Goal: Task Accomplishment & Management: Use online tool/utility

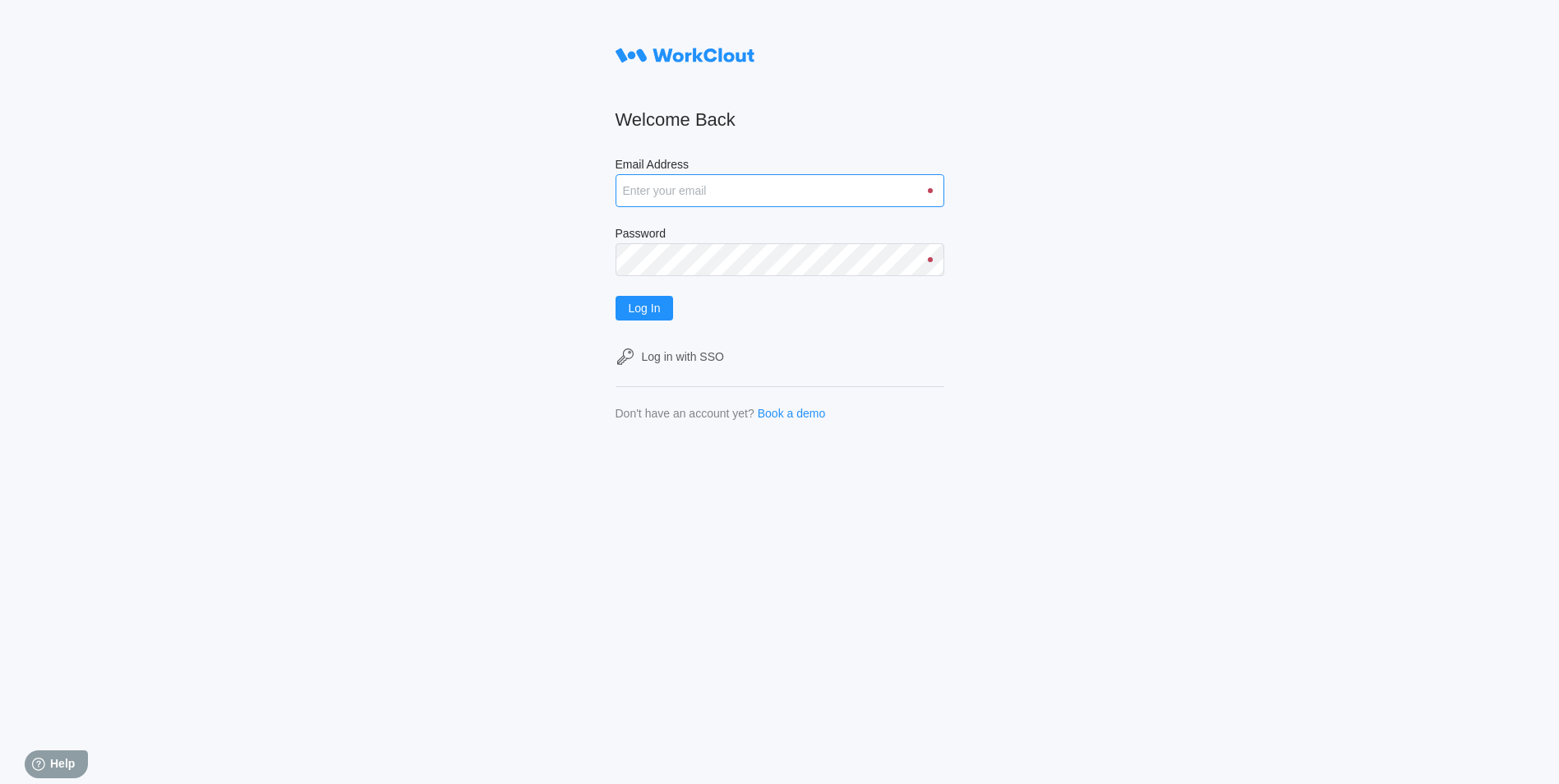
drag, startPoint x: 705, startPoint y: 185, endPoint x: 707, endPoint y: 194, distance: 9.2
click at [705, 185] on input "Email Address" at bounding box center [780, 190] width 329 height 33
type input "justinsampel@gmail.com"
click at [616, 296] on button "Log In" at bounding box center [644, 308] width 59 height 25
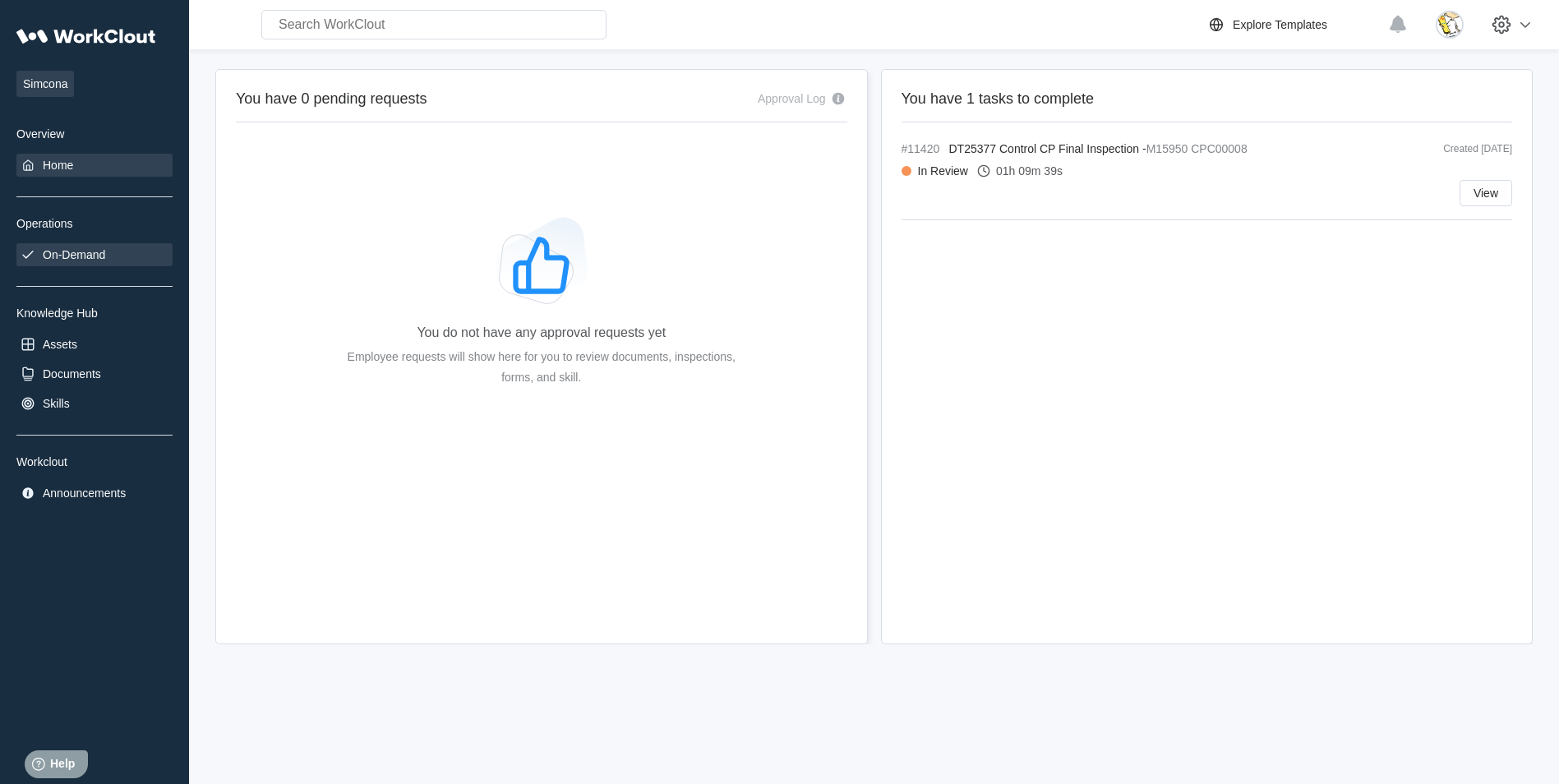
click at [80, 259] on div "On-Demand" at bounding box center [74, 254] width 63 height 13
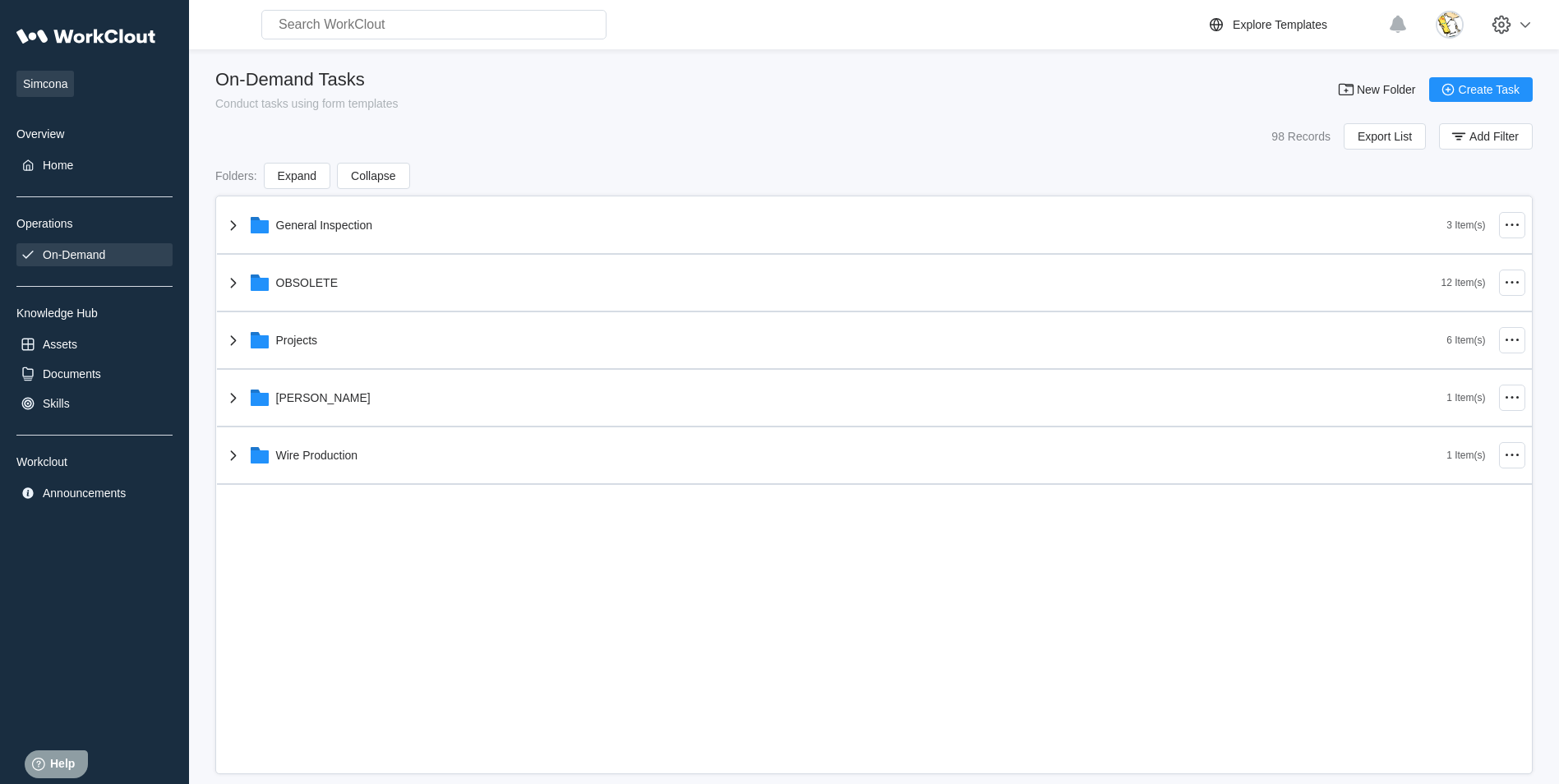
click at [306, 347] on div "General Inspection 3 Item(s) OBSOLETE 12 Item(s) Projects 6 Item(s) [PERSON_NAM…" at bounding box center [874, 340] width 1315 height 287
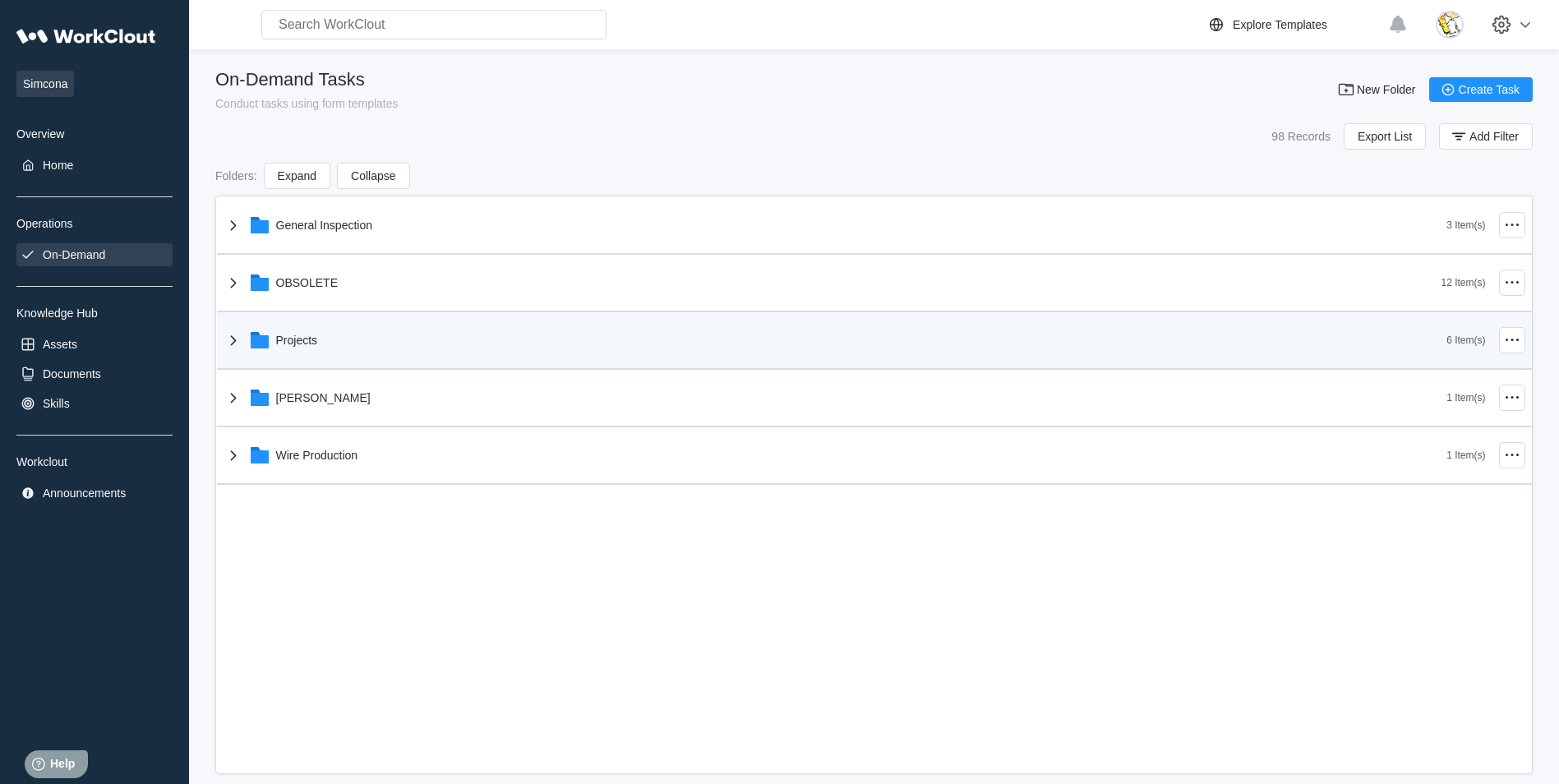
click at [317, 347] on div "Projects" at bounding box center [835, 340] width 1224 height 43
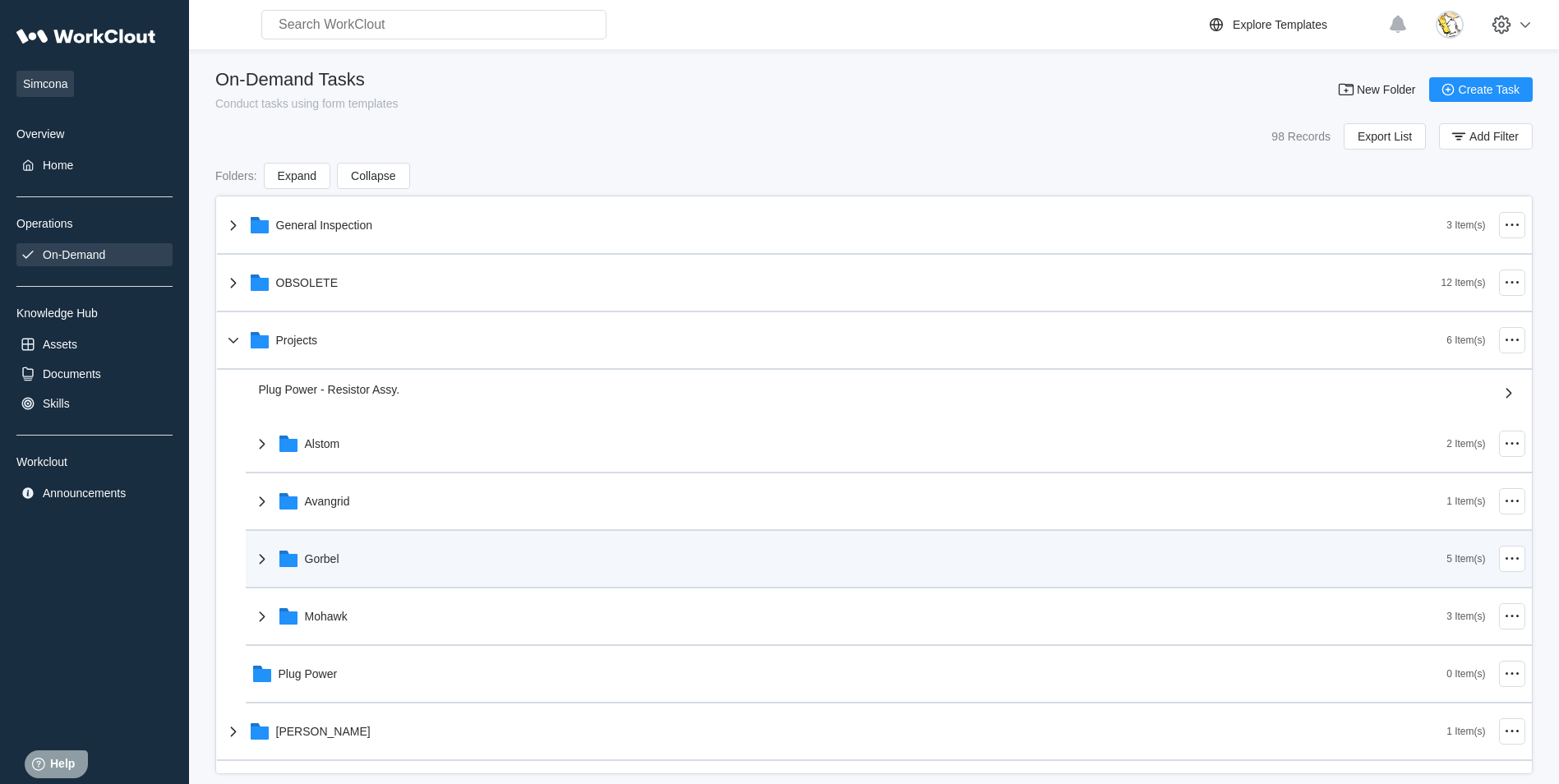
click at [303, 548] on div "Gorbel" at bounding box center [850, 558] width 1196 height 43
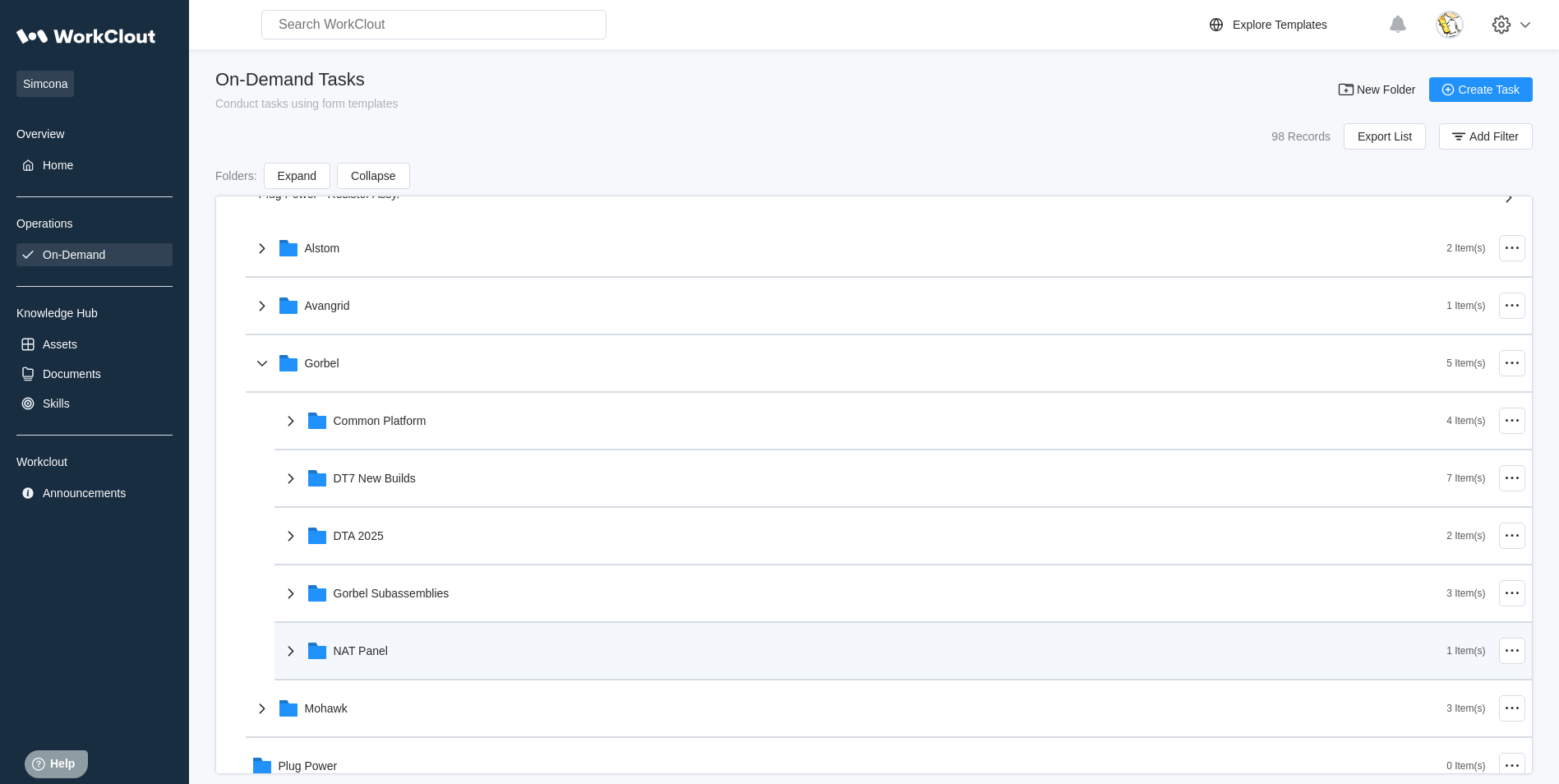
scroll to position [246, 0]
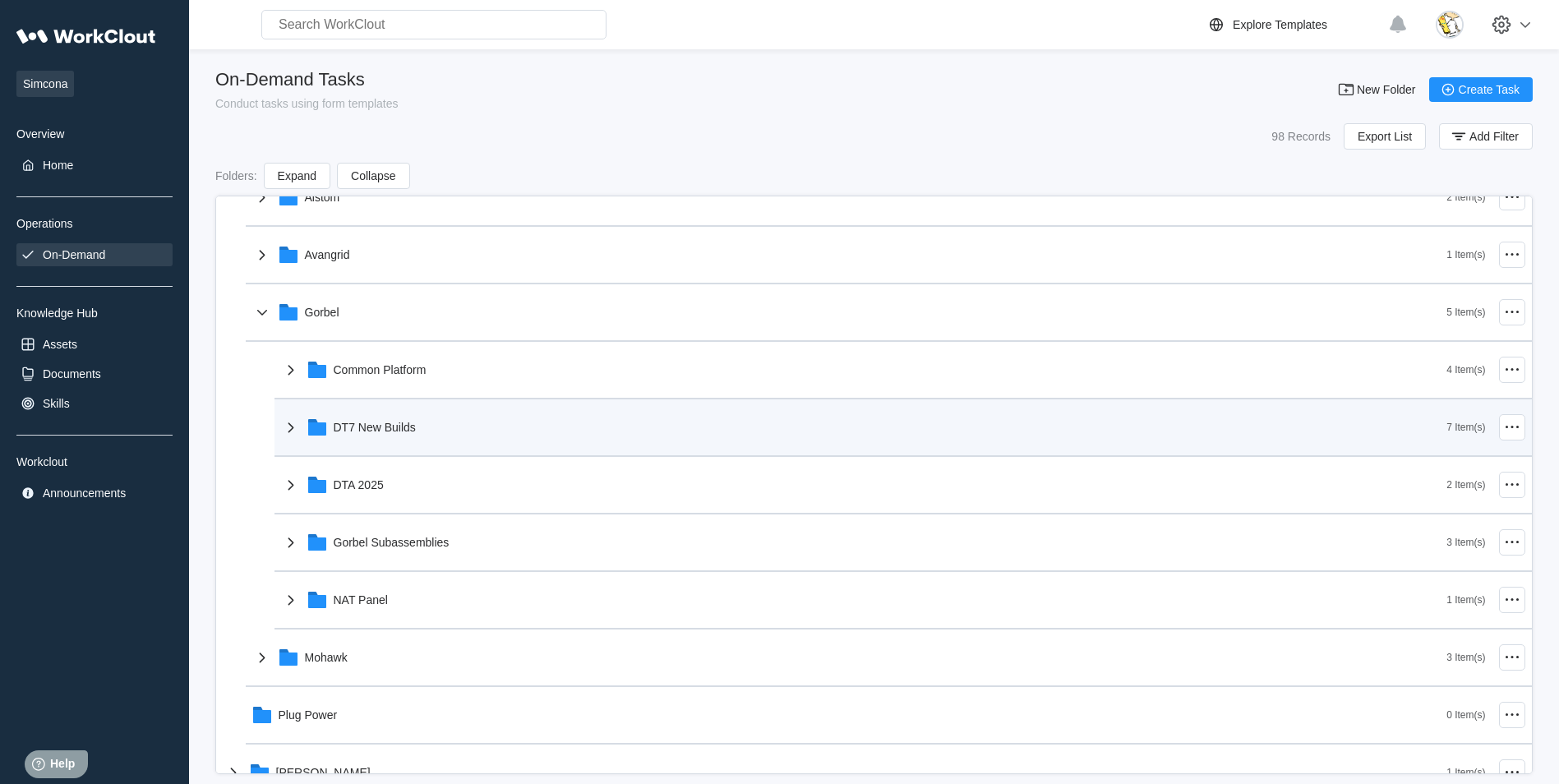
click at [397, 432] on div "DT7 New Builds" at bounding box center [375, 427] width 82 height 13
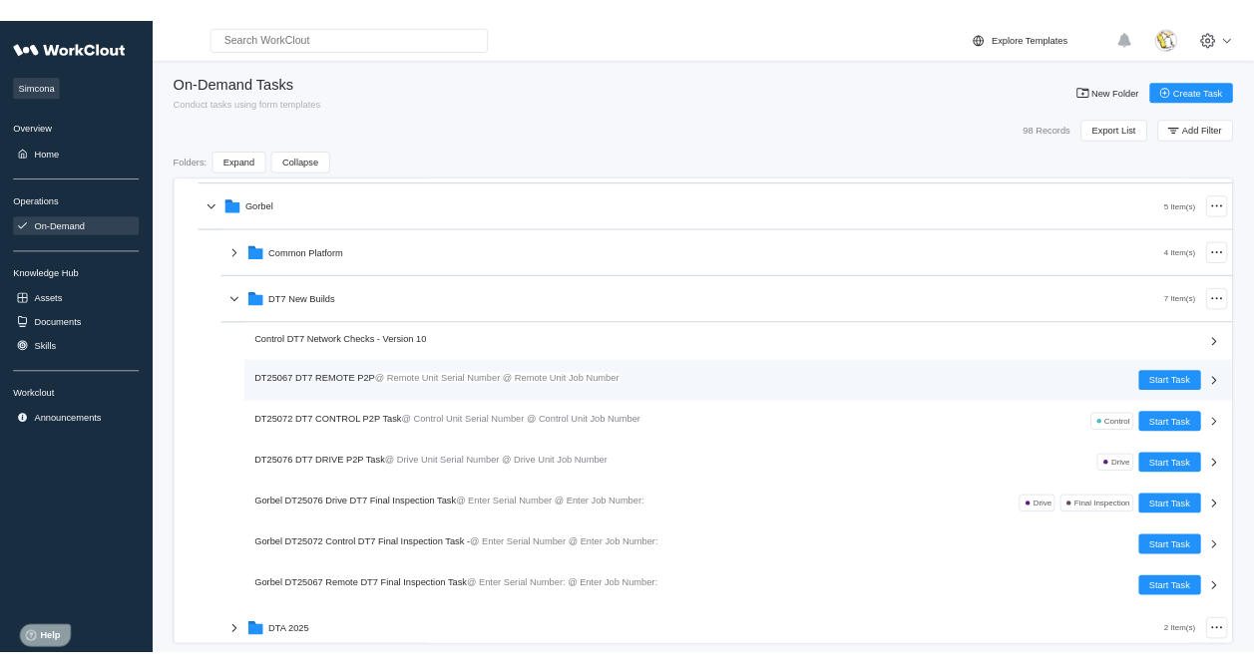
scroll to position [499, 0]
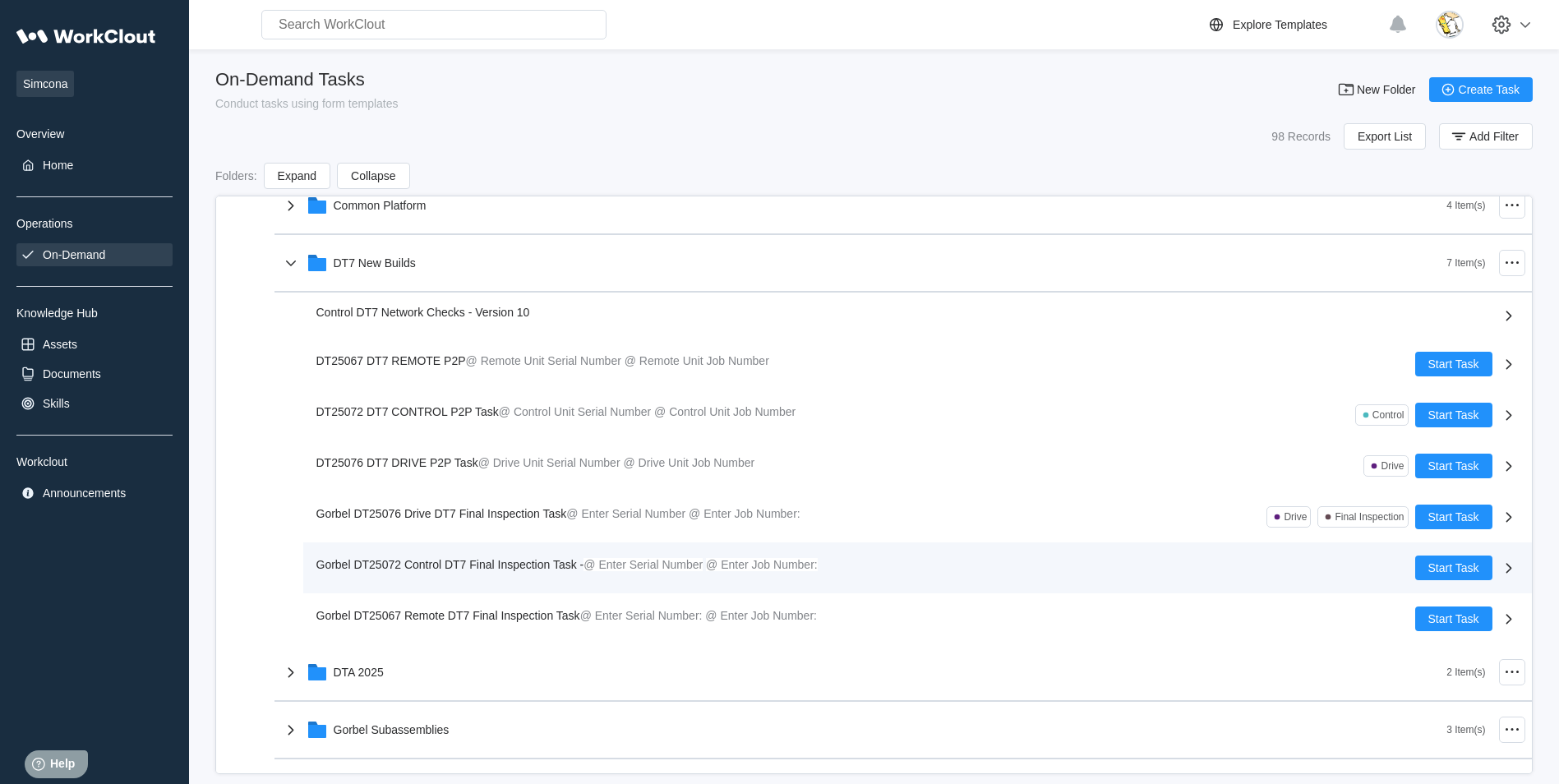
click at [511, 572] on div "Gorbel DT25072 Control DT7 Final Inspection Task - @ Enter Serial Number @ Ente…" at bounding box center [570, 564] width 508 height 18
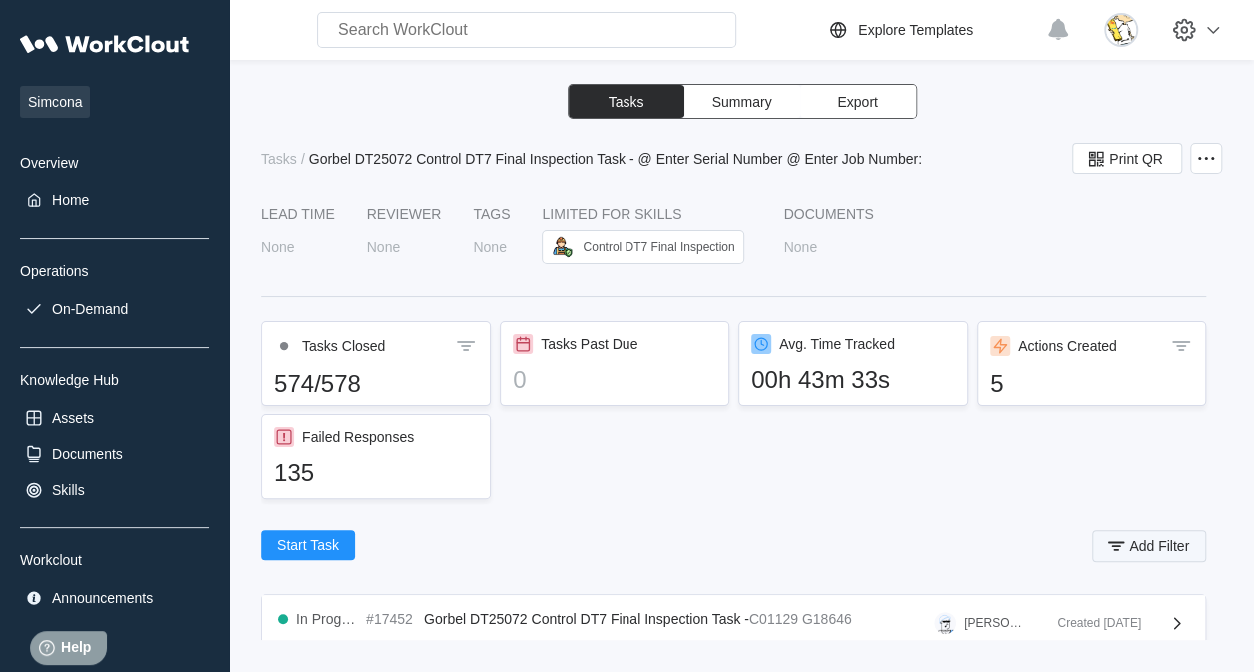
click at [1135, 541] on span "Add Filter" at bounding box center [1159, 547] width 60 height 14
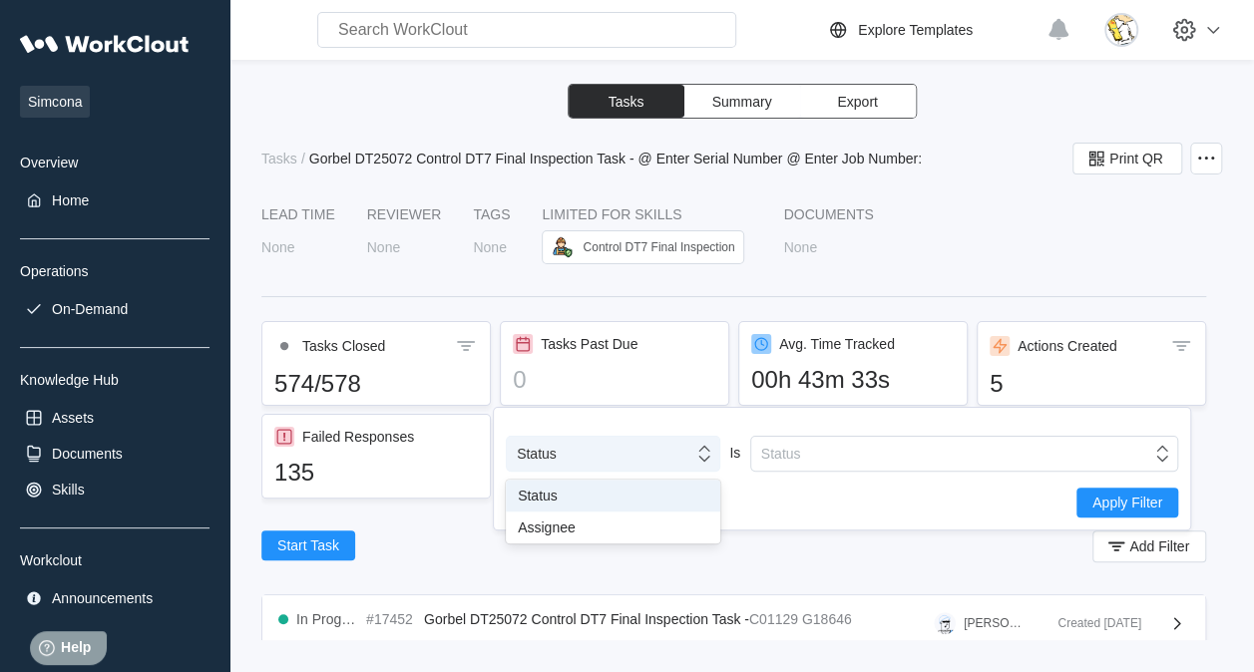
click at [632, 453] on div "Status" at bounding box center [600, 454] width 187 height 28
drag, startPoint x: 620, startPoint y: 521, endPoint x: 740, endPoint y: 479, distance: 127.8
click at [621, 521] on div "Assignee" at bounding box center [613, 528] width 191 height 16
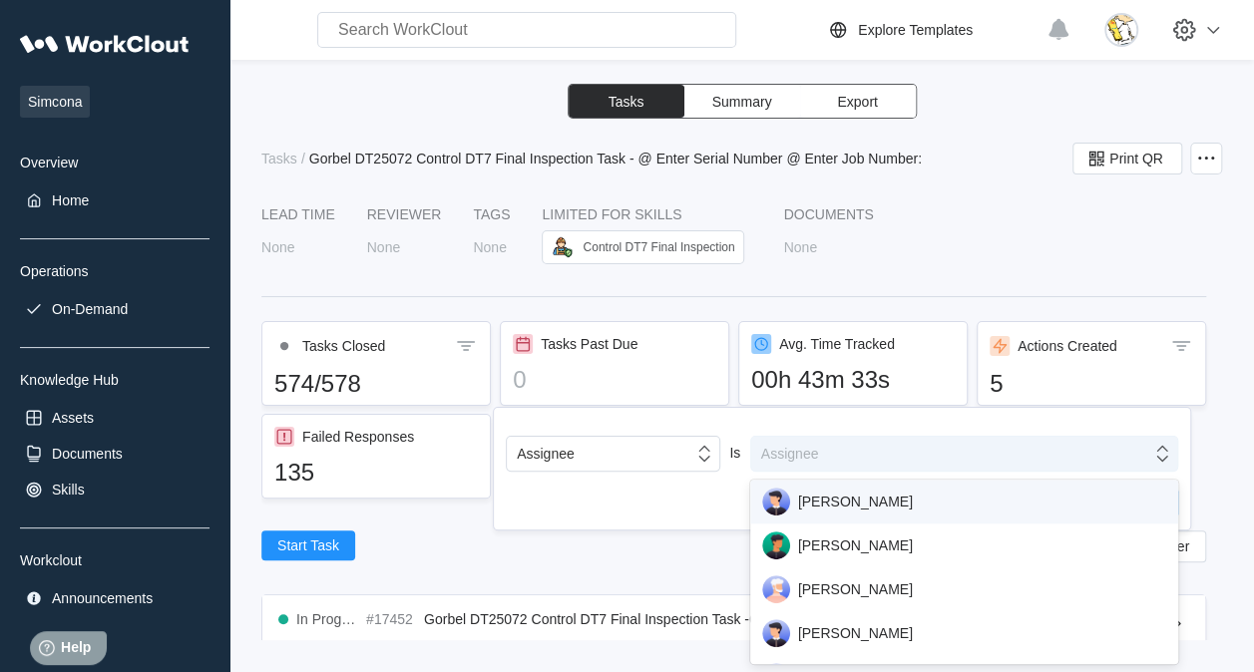
click at [810, 444] on div "Assignee" at bounding box center [951, 454] width 400 height 28
type input "ada"
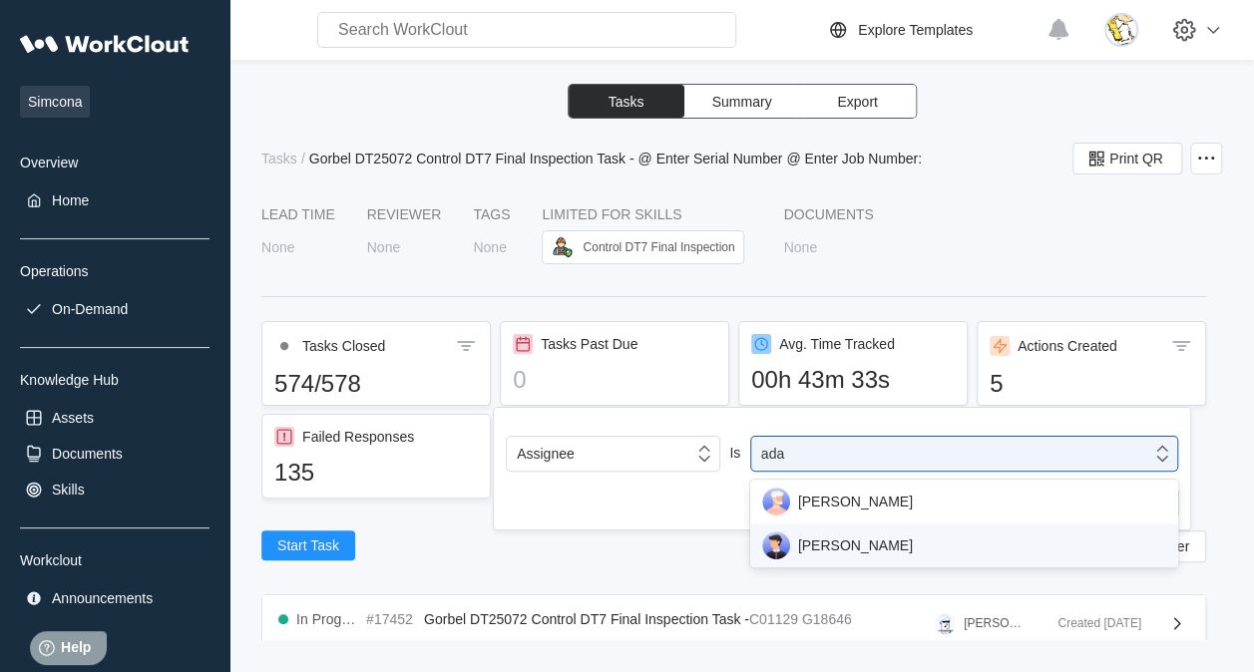
click at [875, 539] on div "[PERSON_NAME]" at bounding box center [964, 546] width 404 height 28
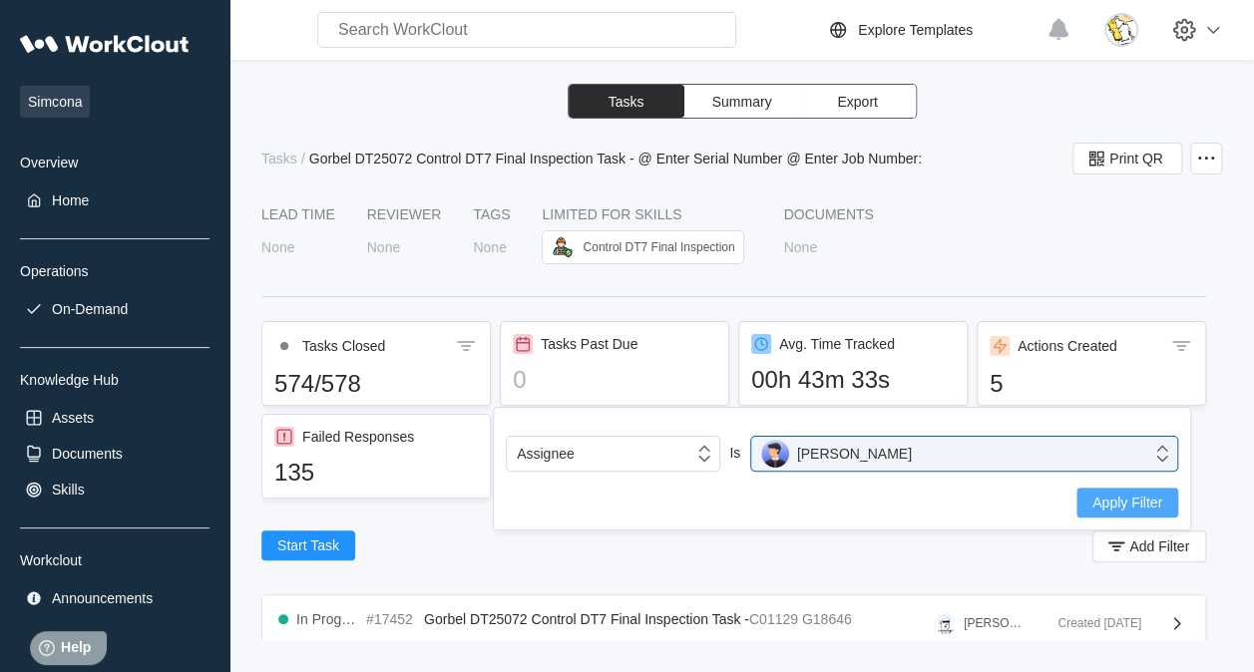
click at [1131, 505] on span "Apply Filter" at bounding box center [1127, 503] width 70 height 14
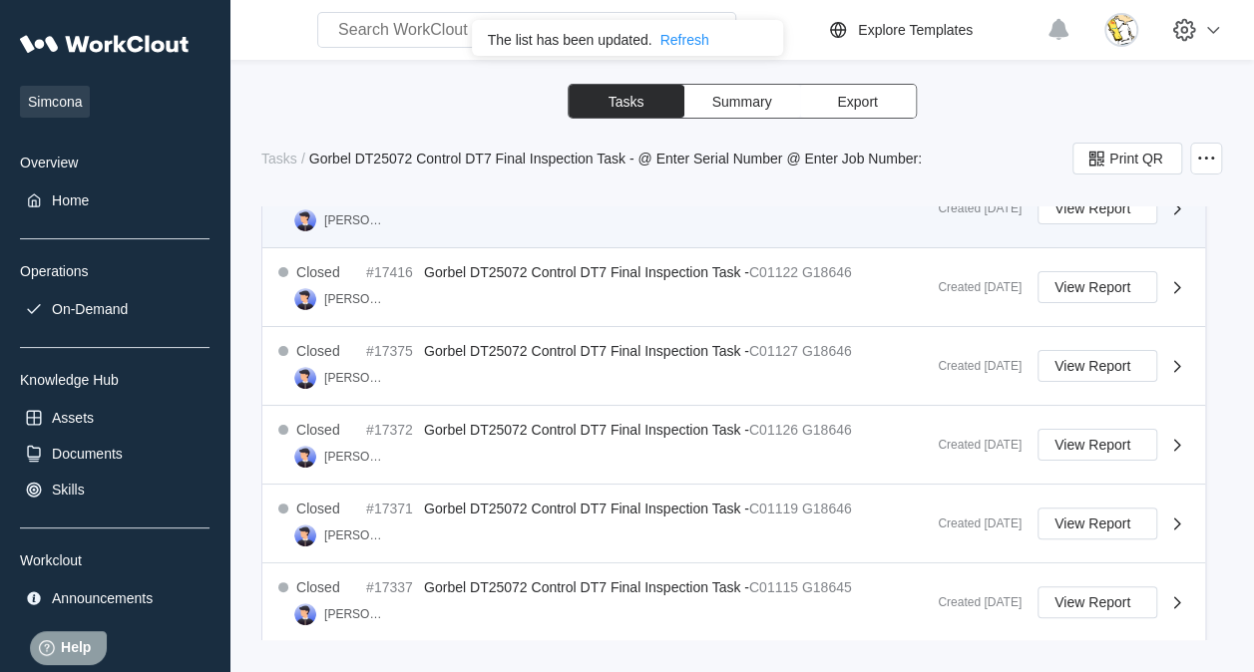
scroll to position [1227, 0]
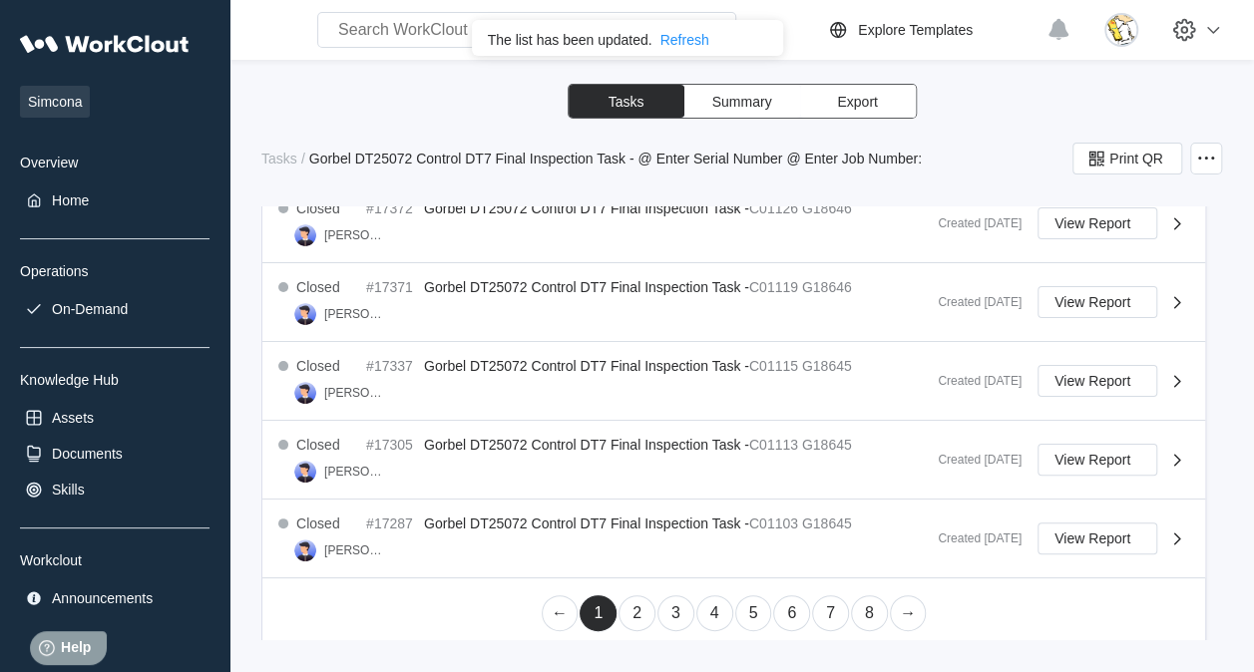
click at [745, 609] on link "5" at bounding box center [753, 614] width 37 height 36
click at [786, 615] on link "6" at bounding box center [791, 614] width 37 height 36
click at [828, 603] on link "7" at bounding box center [830, 614] width 37 height 36
click at [870, 612] on link "8" at bounding box center [869, 614] width 37 height 36
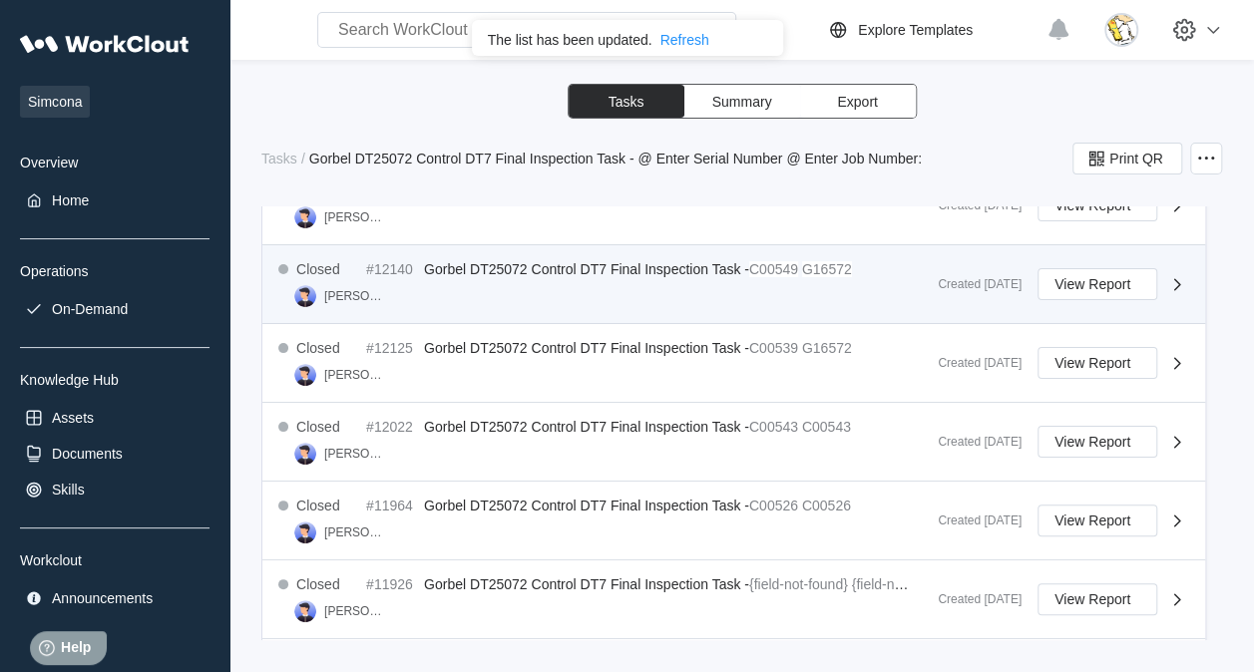
scroll to position [635, 0]
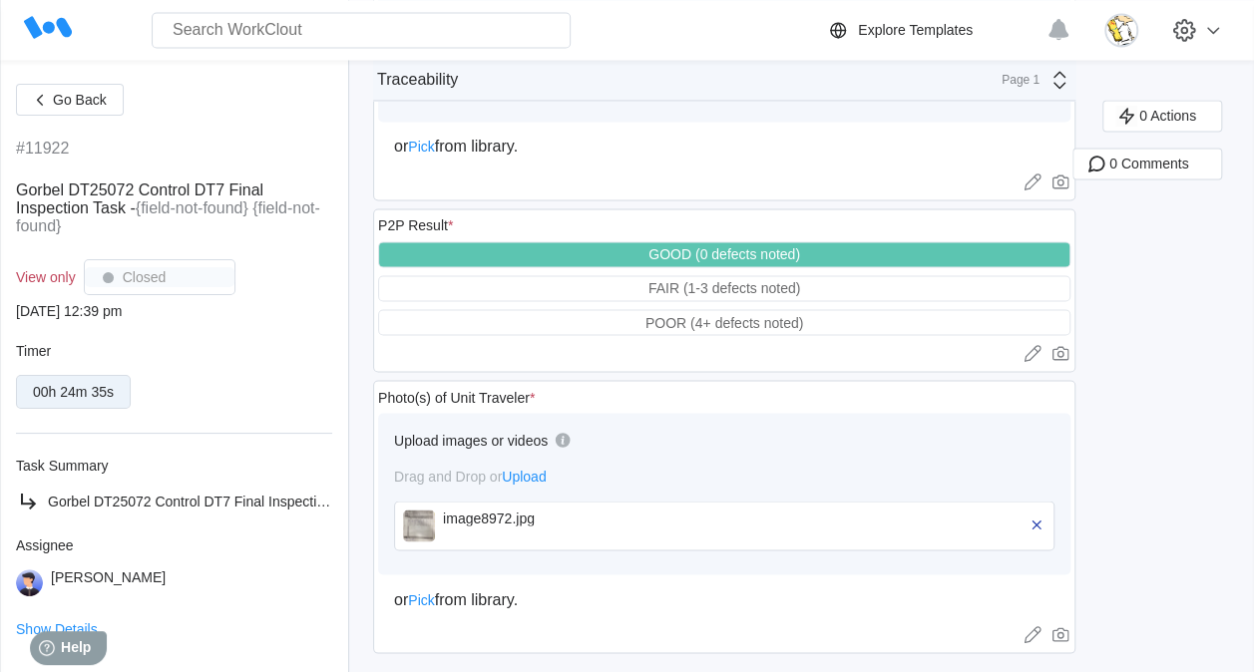
scroll to position [1577, 0]
click at [439, 509] on div "image8972.jpg" at bounding box center [724, 525] width 660 height 50
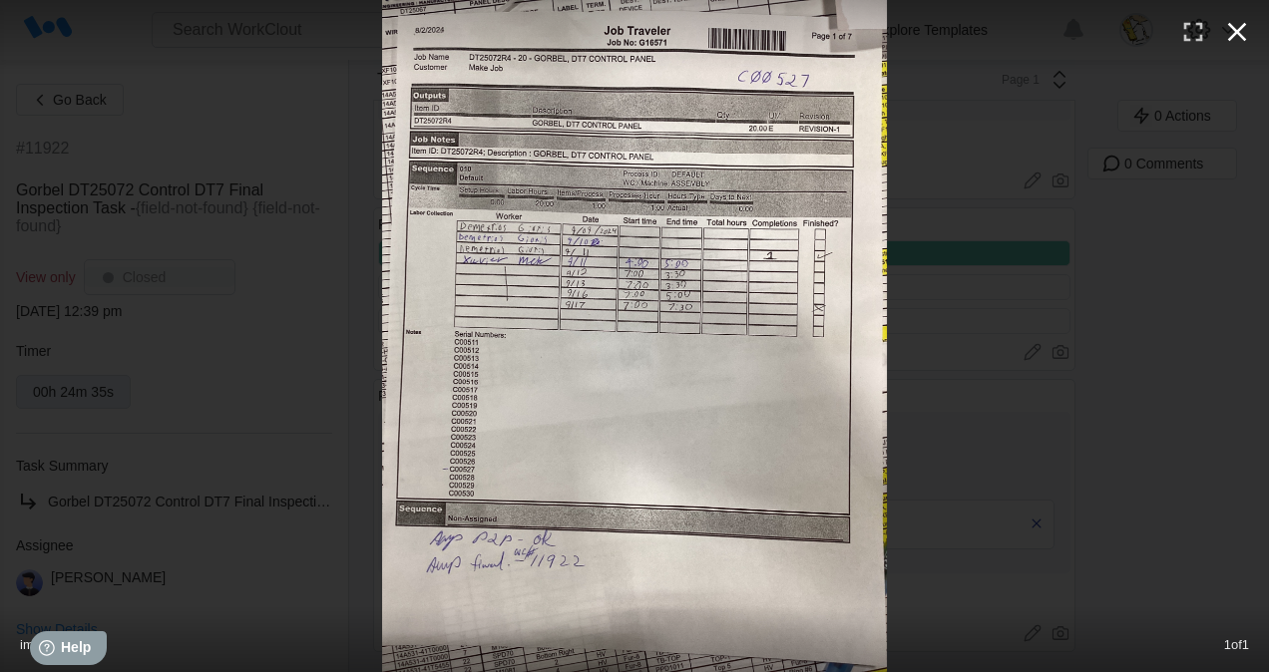
click at [1246, 30] on icon "button" at bounding box center [1237, 32] width 32 height 32
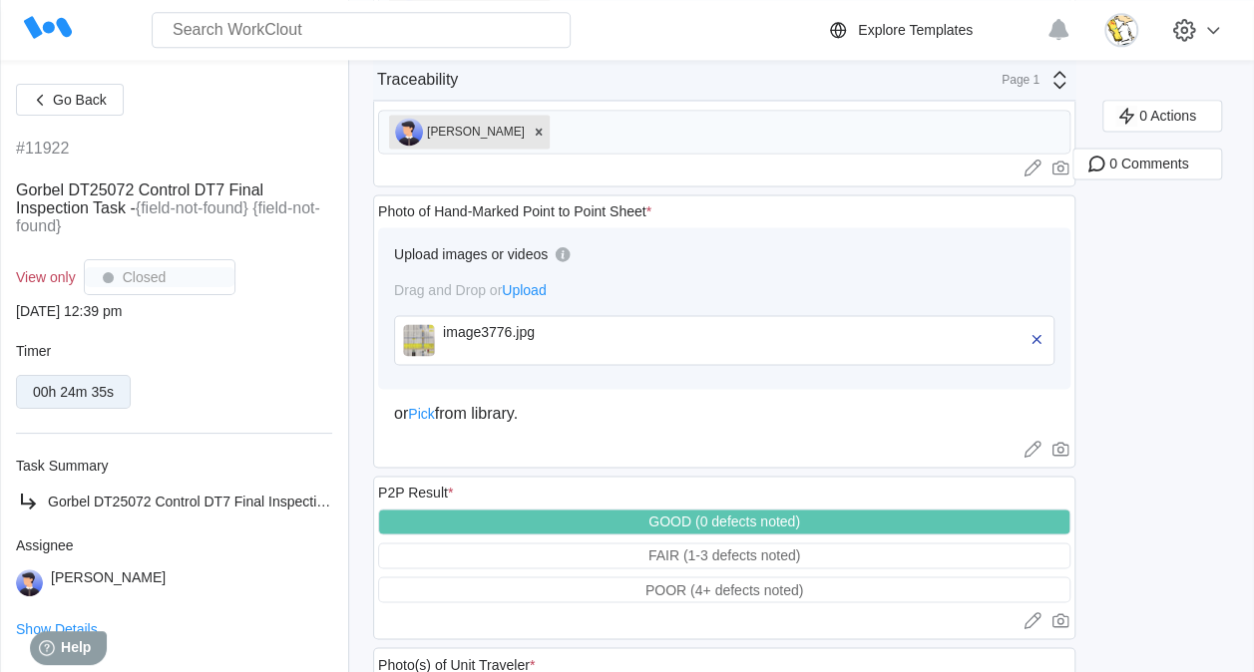
scroll to position [1278, 0]
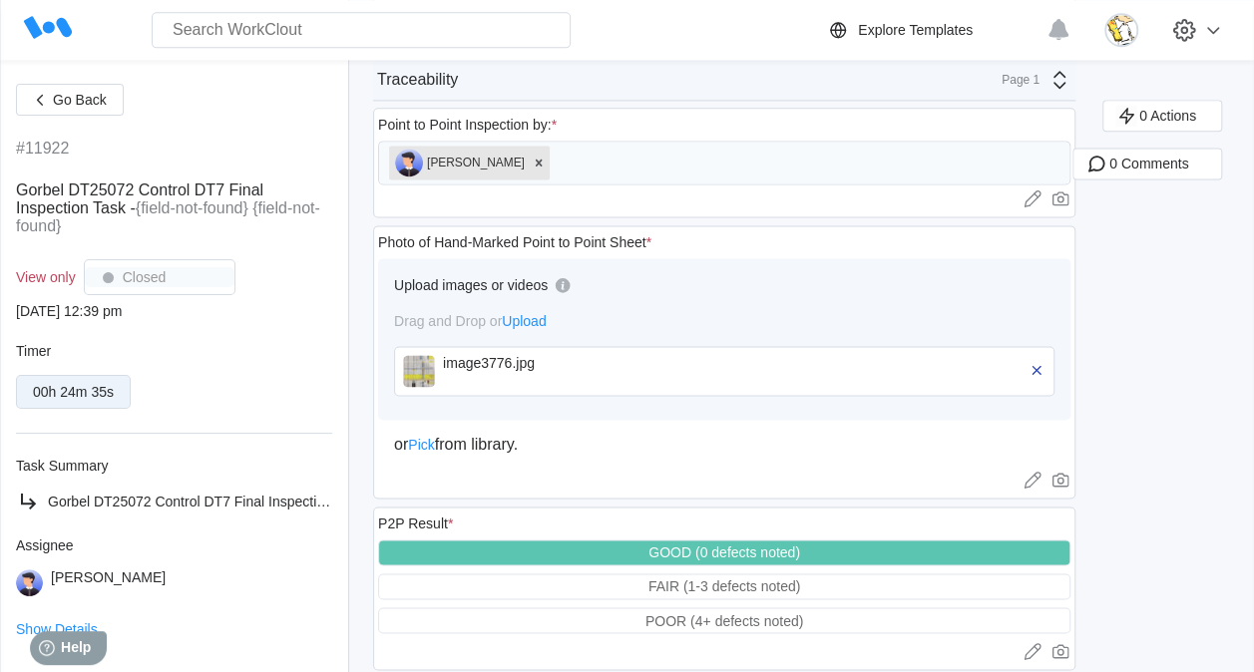
click at [493, 355] on div "image3776.jpg" at bounding box center [557, 363] width 229 height 16
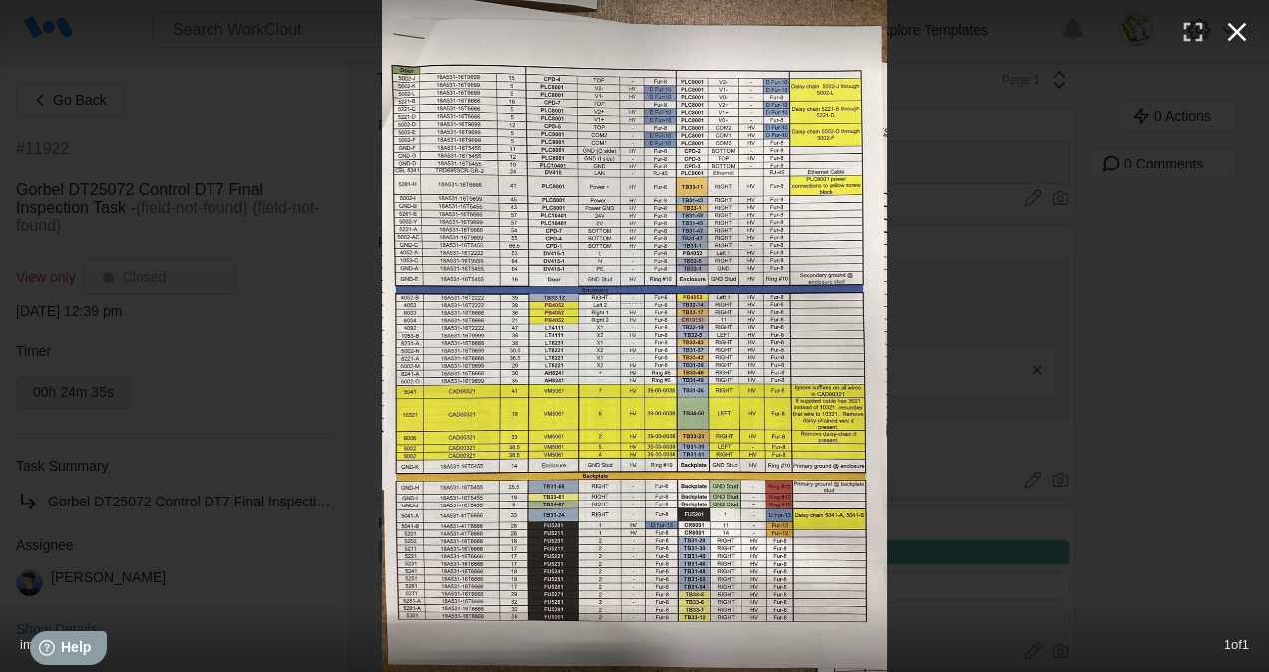
click at [1234, 36] on icon "button" at bounding box center [1237, 32] width 32 height 32
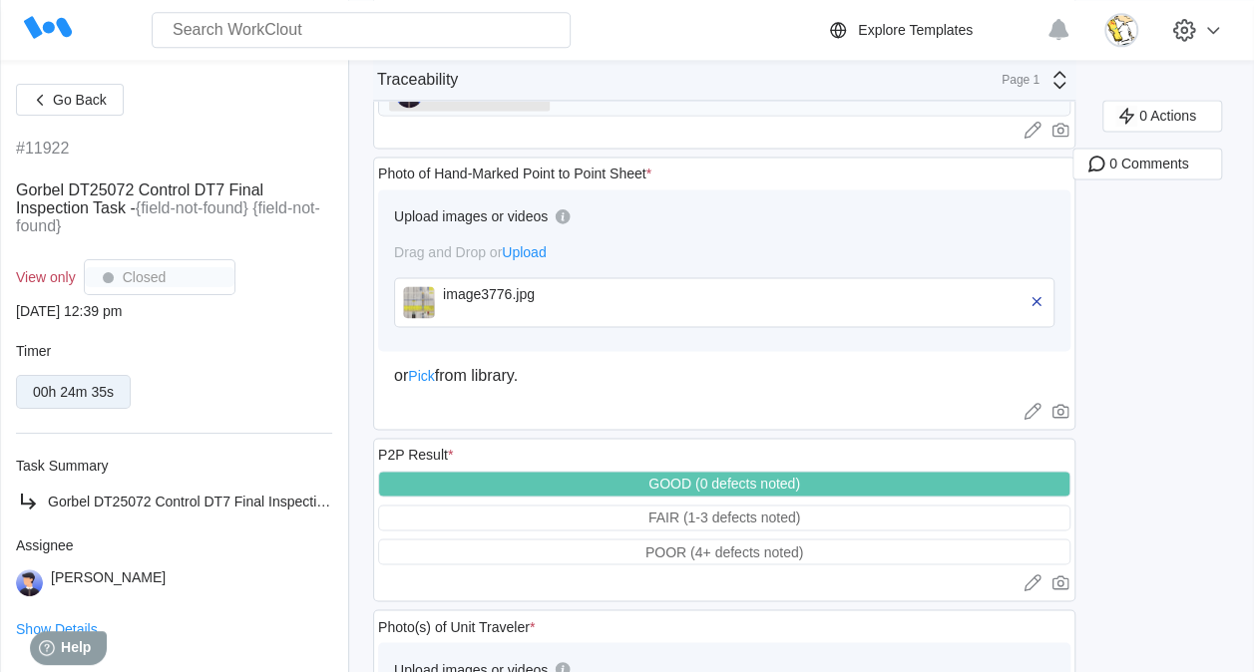
scroll to position [1378, 0]
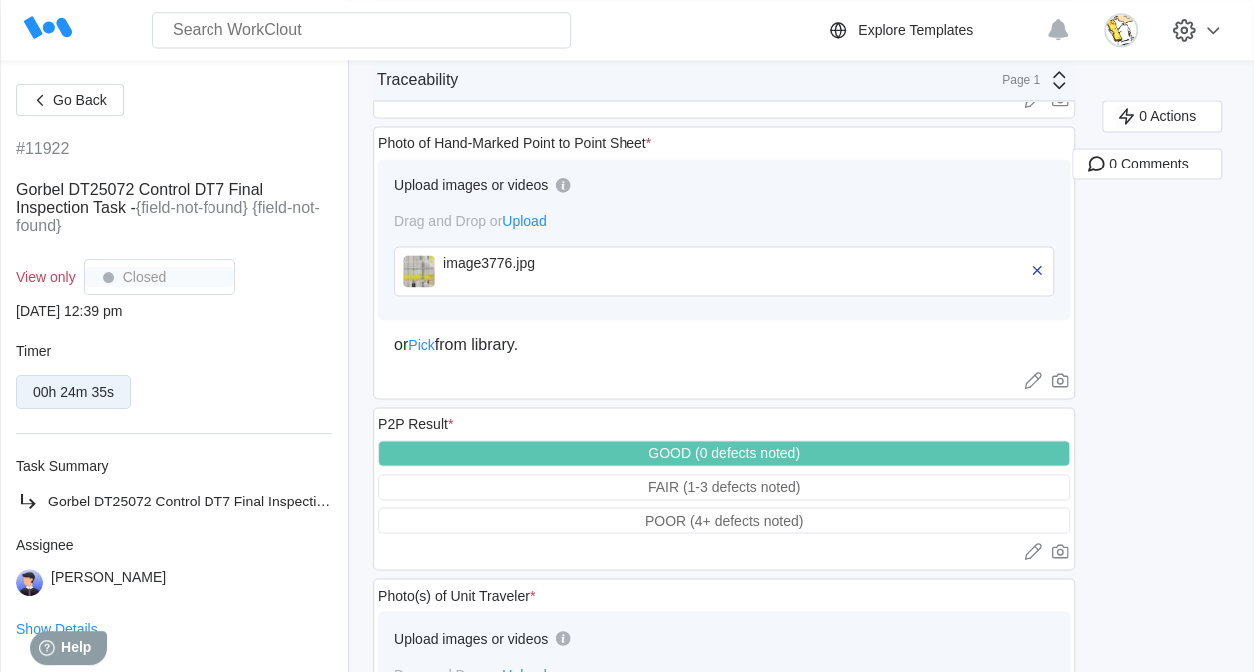
click at [516, 255] on div "image3776.jpg" at bounding box center [557, 263] width 229 height 16
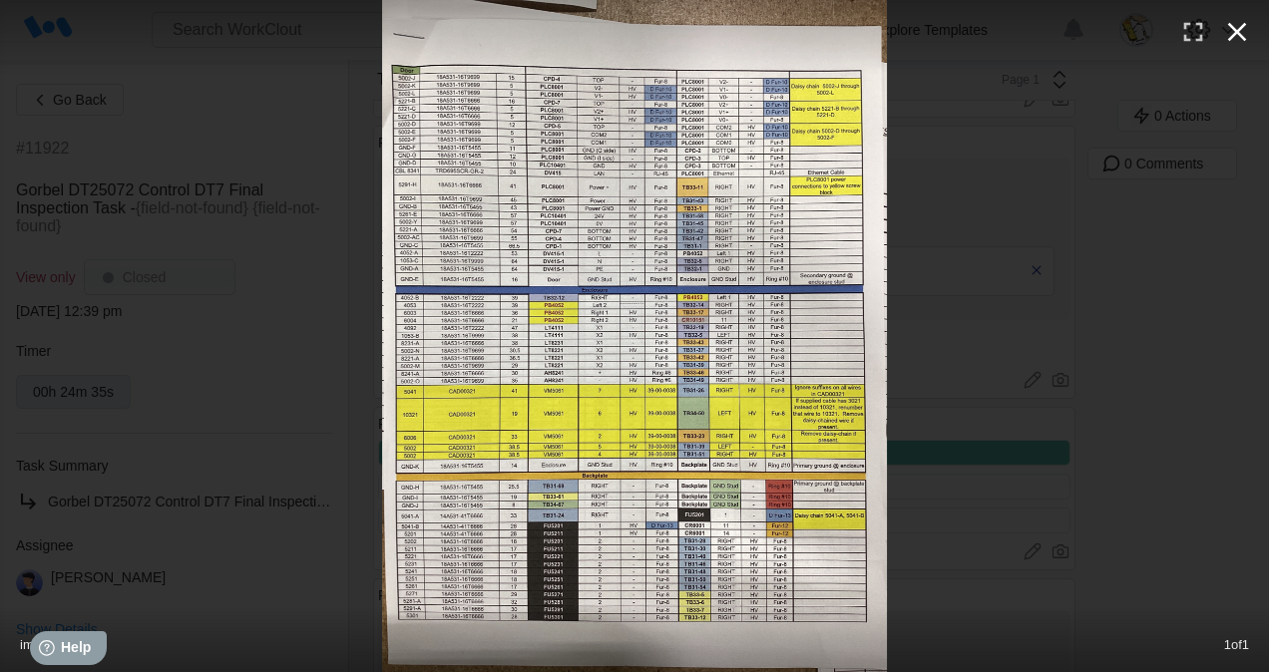
click at [1241, 36] on icon "button" at bounding box center [1237, 32] width 19 height 19
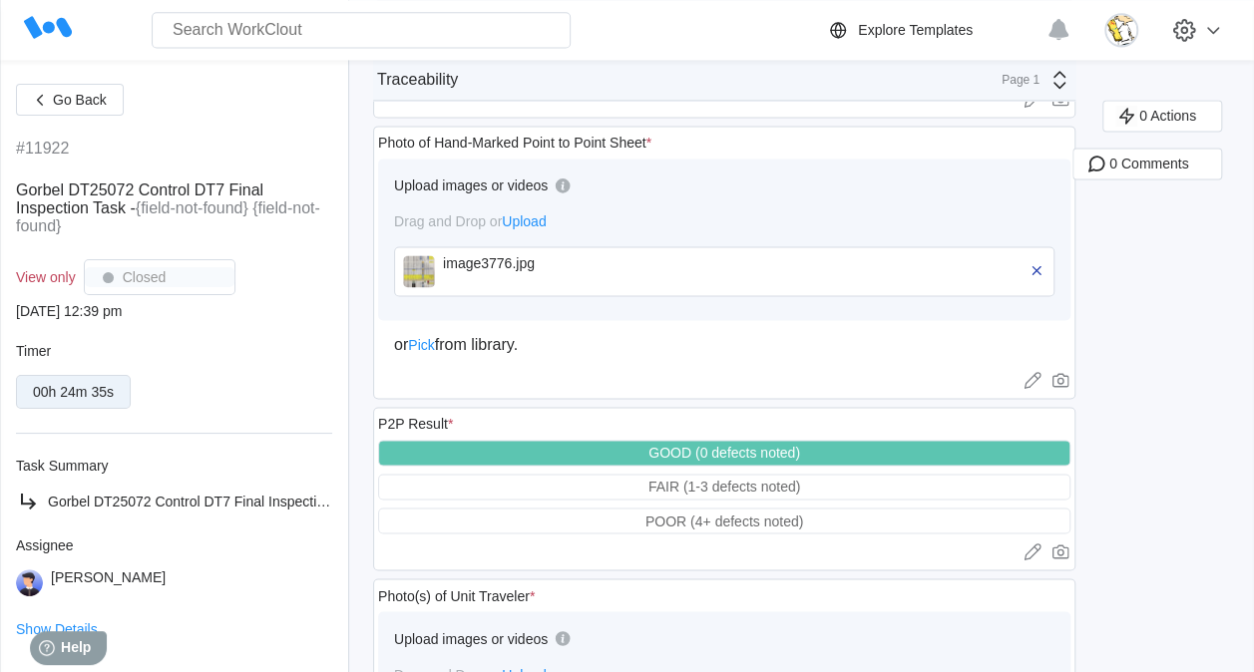
click at [624, 336] on div "or Pick from library." at bounding box center [724, 345] width 660 height 18
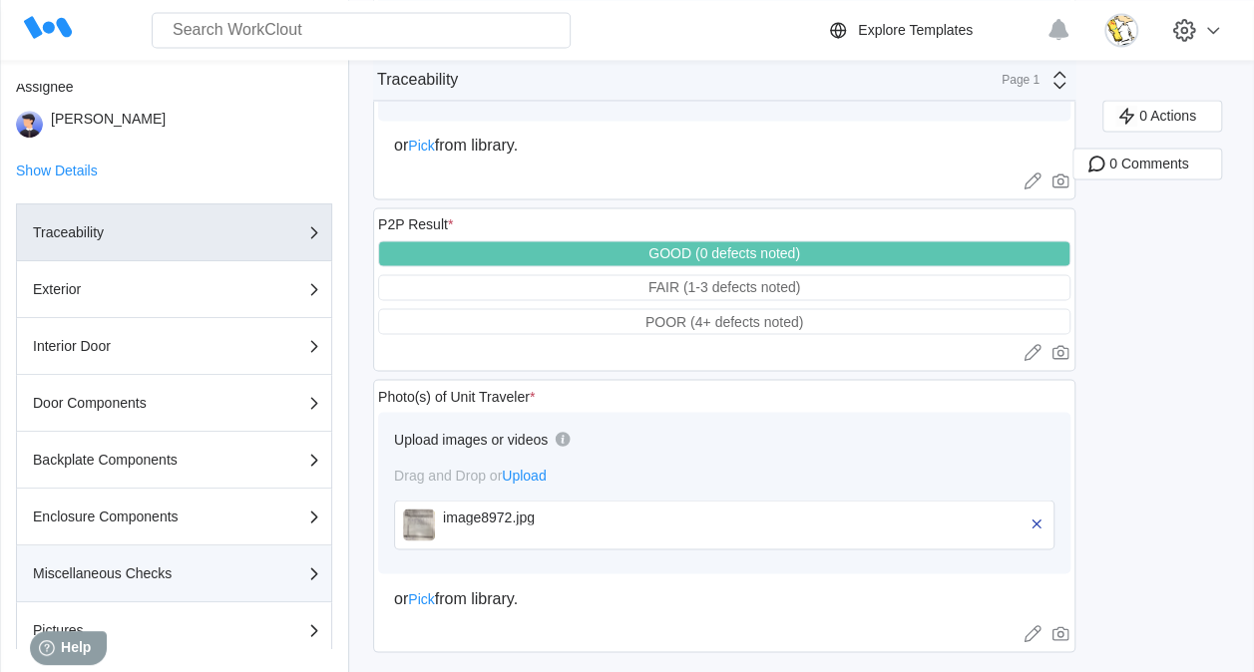
scroll to position [533, 0]
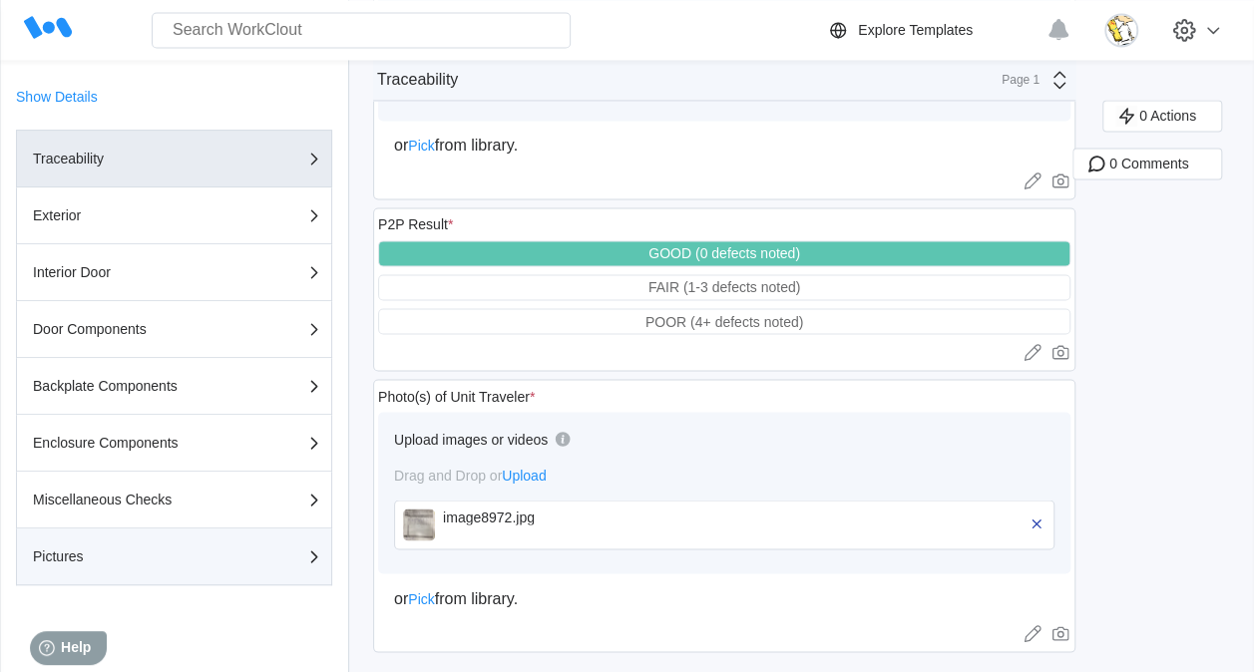
click at [112, 539] on button "Pictures" at bounding box center [174, 557] width 316 height 57
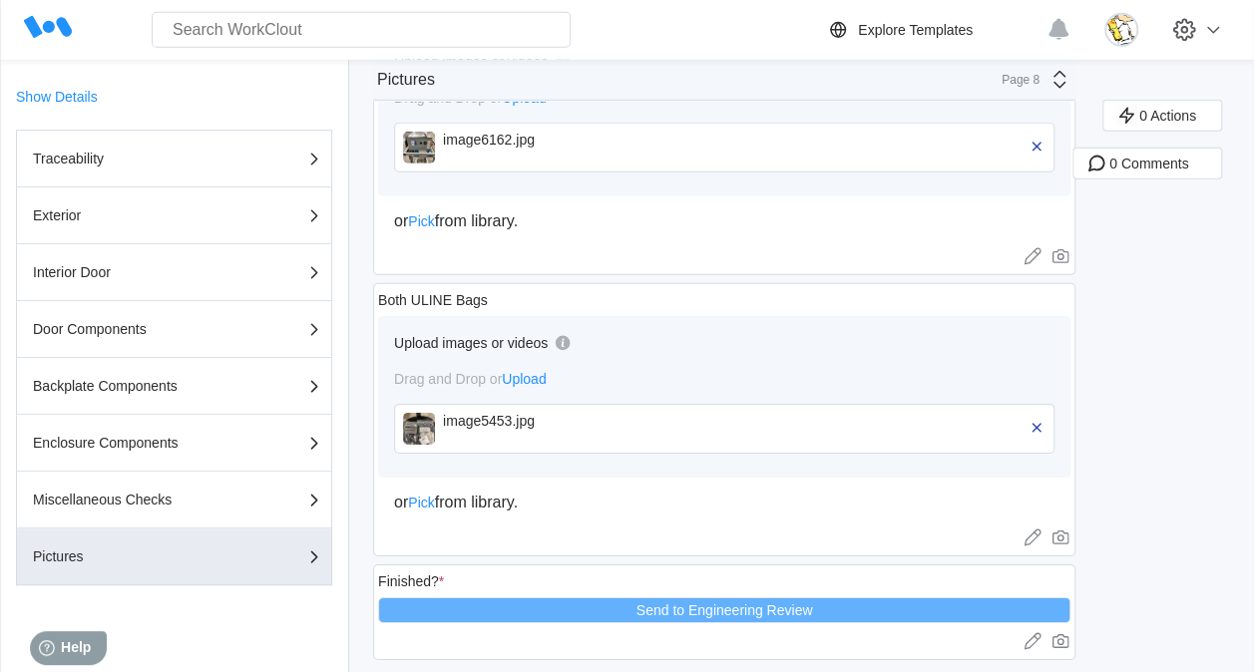
scroll to position [2935, 0]
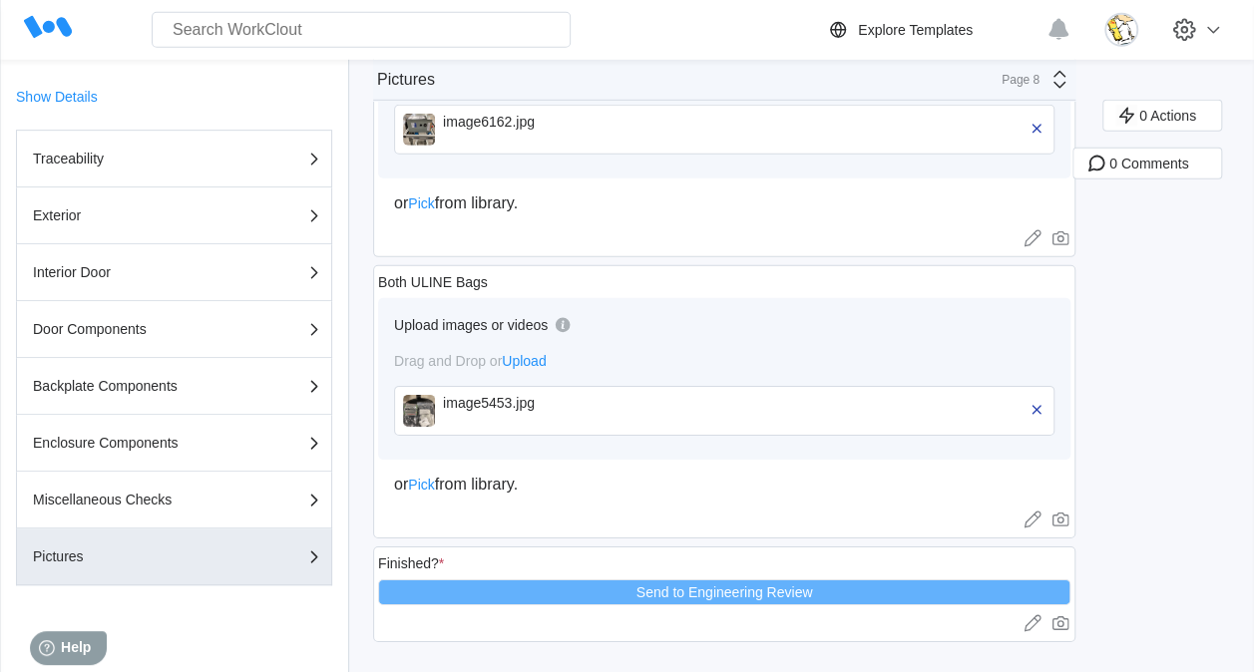
click at [478, 395] on div "image5453.jpg" at bounding box center [557, 403] width 229 height 16
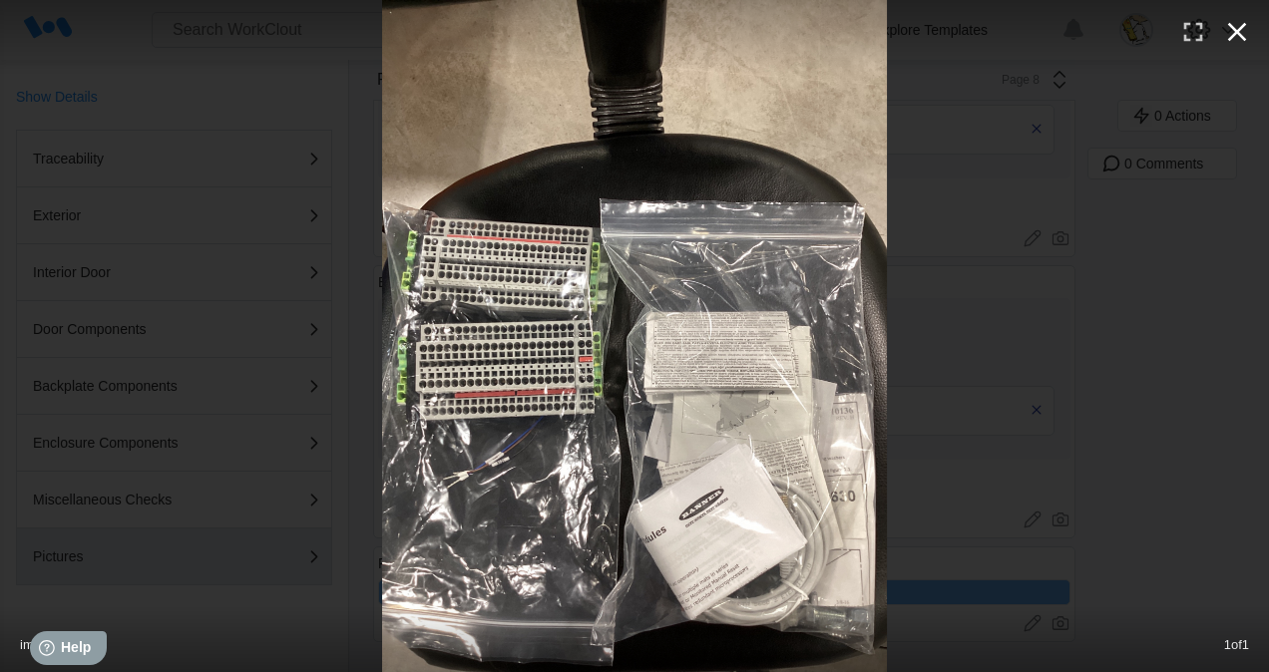
drag, startPoint x: 1231, startPoint y: 35, endPoint x: 1219, endPoint y: 44, distance: 15.0
click at [1231, 35] on icon "button" at bounding box center [1237, 32] width 32 height 32
